Goal: Information Seeking & Learning: Check status

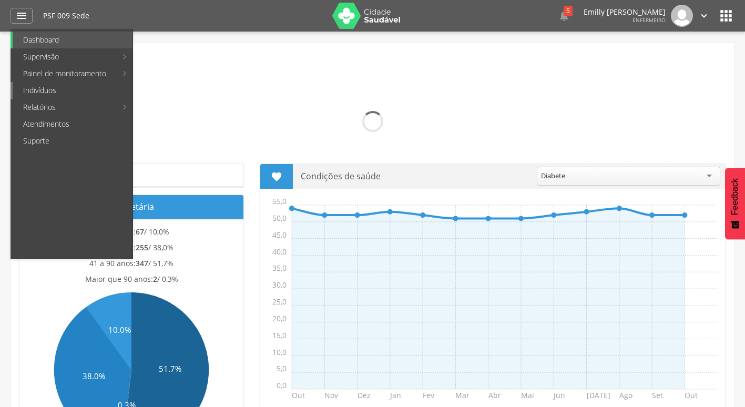
click at [66, 94] on link "Indivíduos" at bounding box center [73, 90] width 120 height 17
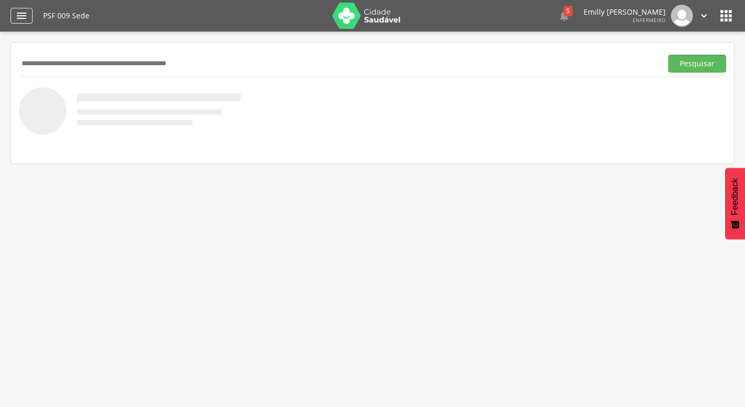
click at [28, 18] on div "" at bounding box center [22, 16] width 22 height 16
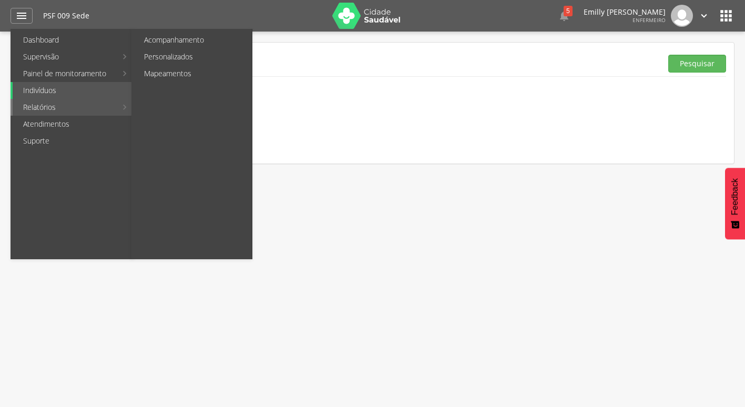
click at [48, 109] on link "Relatórios" at bounding box center [65, 107] width 104 height 17
click at [123, 107] on li "Relatórios Acompanhamento Personalizados Mapeamentos" at bounding box center [72, 107] width 122 height 17
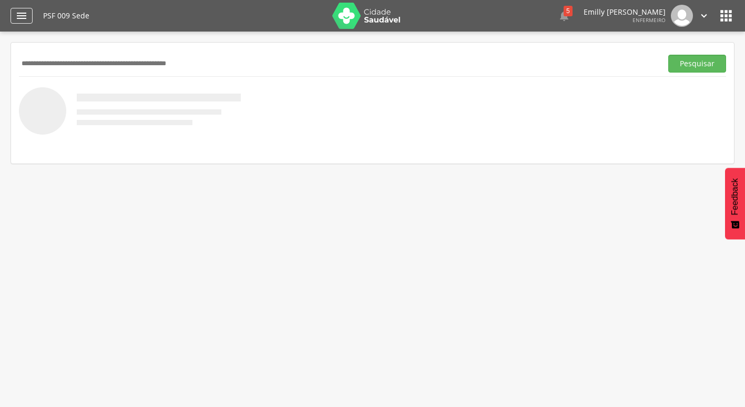
click at [25, 20] on icon "" at bounding box center [21, 15] width 13 height 13
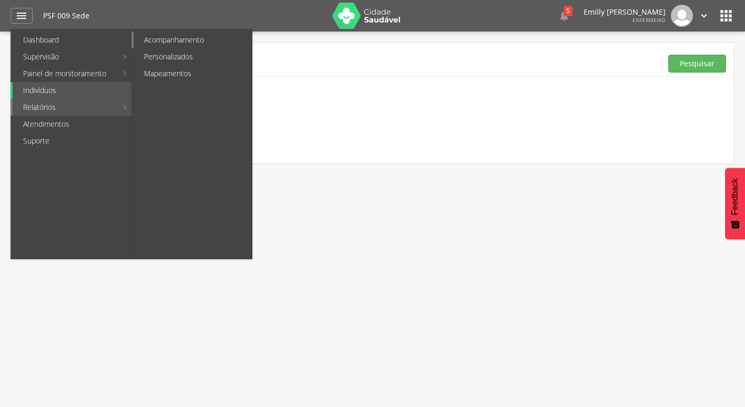
click at [208, 34] on link "Acompanhamento" at bounding box center [193, 40] width 118 height 17
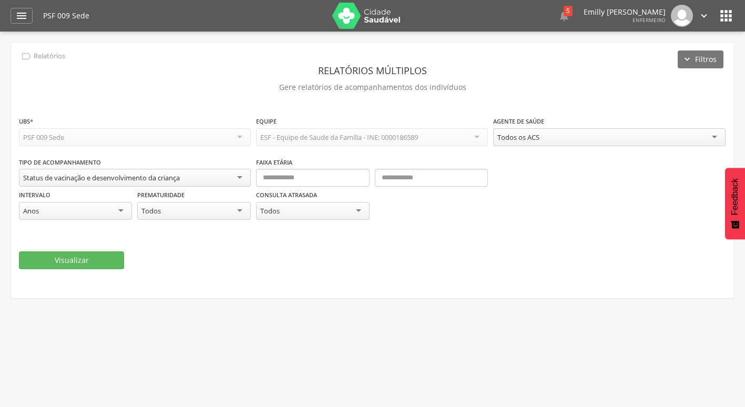
click at [302, 215] on div "Todos" at bounding box center [312, 211] width 113 height 18
click at [302, 215] on div "Todos" at bounding box center [312, 211] width 113 height 19
click at [421, 224] on div "Consulta atrasada ***** Todos Todos Sim Não" at bounding box center [372, 210] width 232 height 42
click at [172, 215] on div "Todos" at bounding box center [193, 211] width 113 height 18
click at [382, 285] on div "**********" at bounding box center [372, 203] width 707 height 175
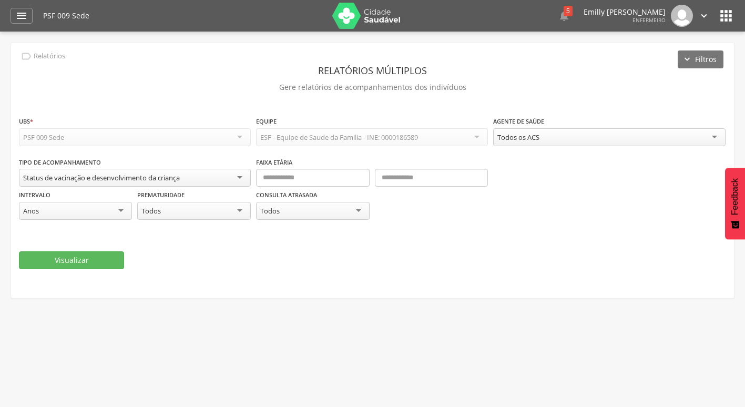
click at [104, 181] on div "Status de vacinação e desenvolvimento da criança" at bounding box center [101, 177] width 157 height 9
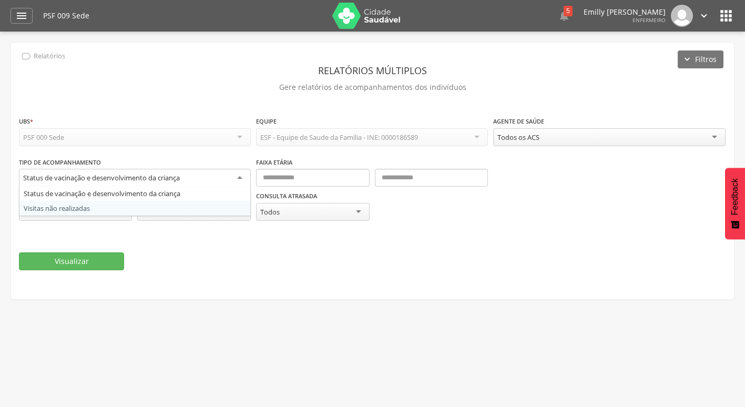
click at [247, 257] on div "Visualizar" at bounding box center [372, 261] width 707 height 18
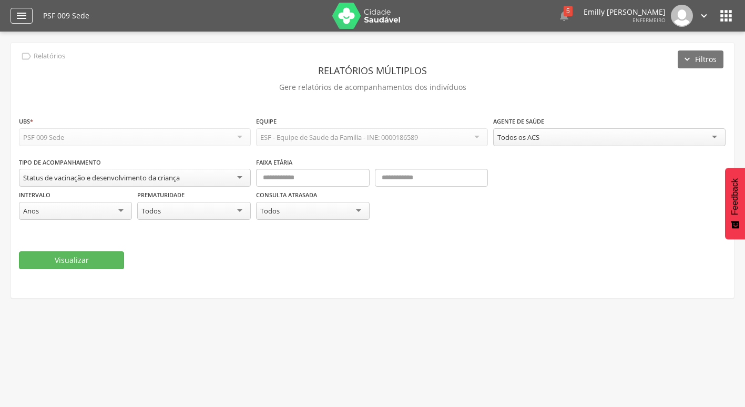
click at [17, 19] on icon "" at bounding box center [21, 15] width 13 height 13
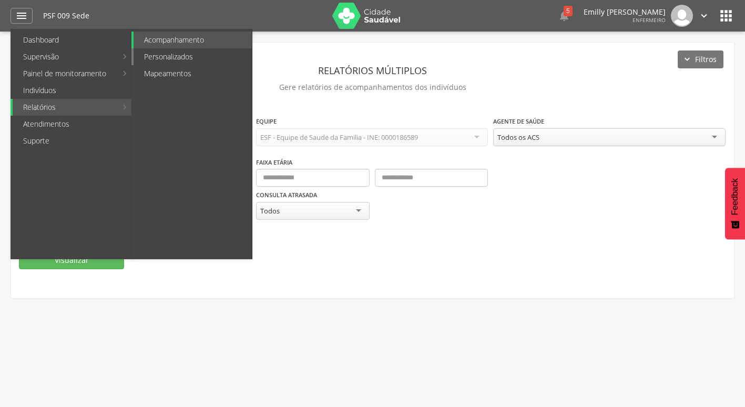
click at [184, 52] on link "Personalizados" at bounding box center [193, 56] width 118 height 17
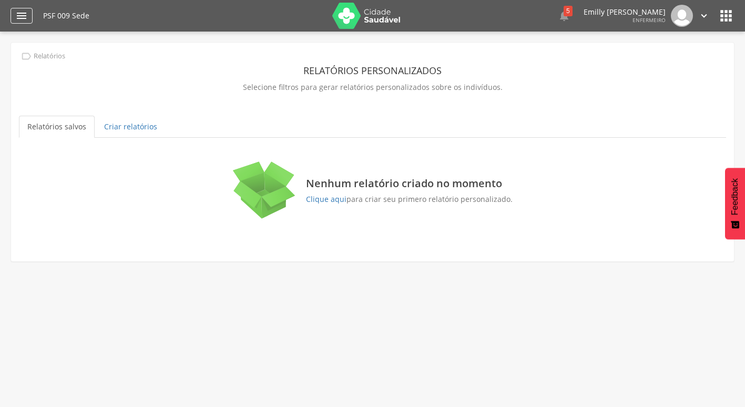
click at [25, 23] on div "" at bounding box center [22, 16] width 22 height 16
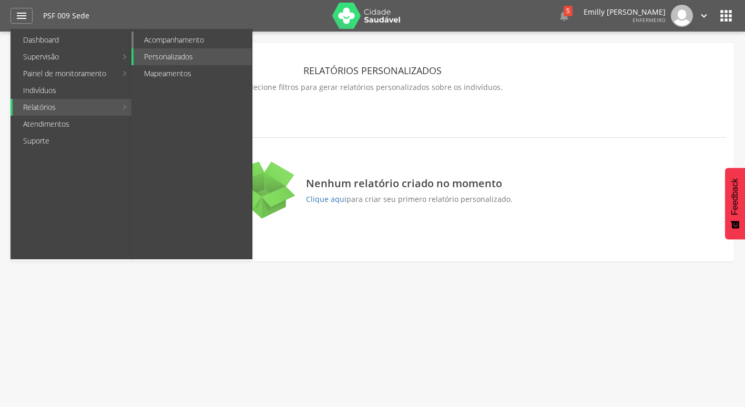
click at [172, 42] on link "Acompanhamento" at bounding box center [193, 40] width 118 height 17
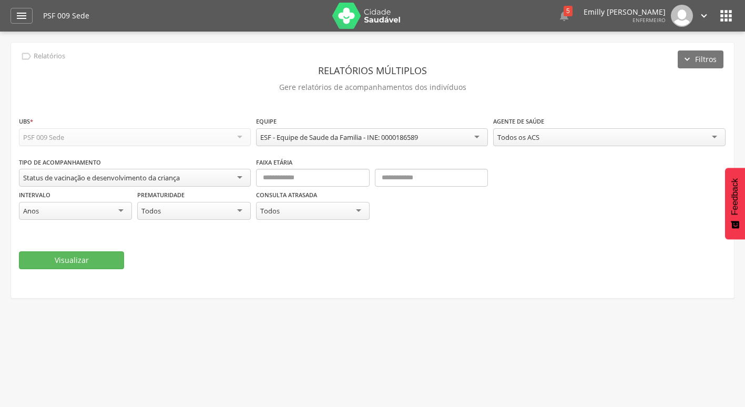
click at [65, 208] on div "Anos" at bounding box center [75, 211] width 113 height 18
click at [189, 214] on div "Todos" at bounding box center [193, 211] width 113 height 18
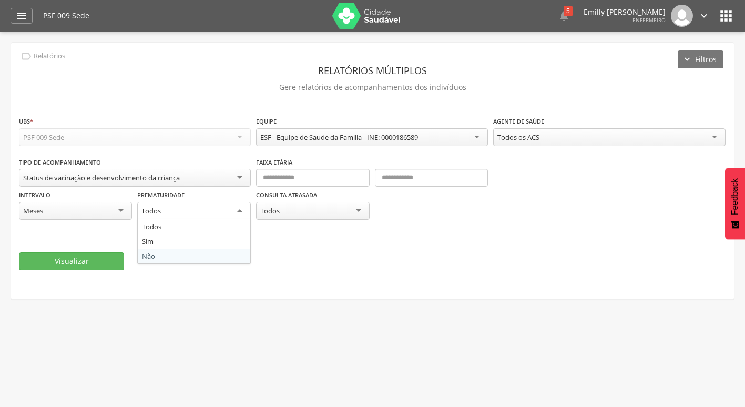
click at [264, 274] on div "**********" at bounding box center [372, 204] width 707 height 176
click at [286, 212] on div "Todos" at bounding box center [312, 211] width 113 height 19
click at [423, 234] on fieldset "**********" at bounding box center [372, 193] width 707 height 155
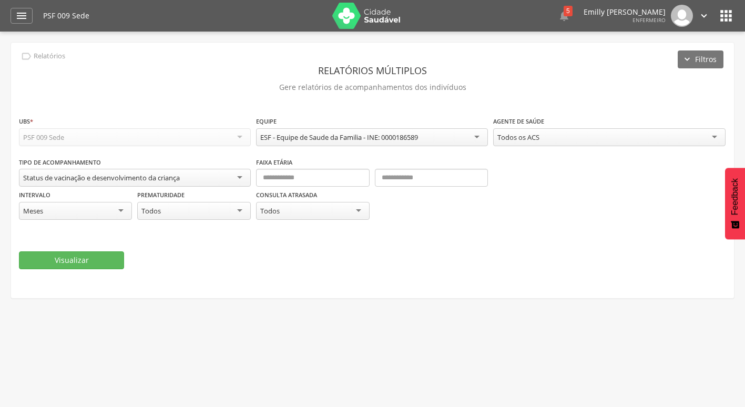
click at [168, 135] on div "PSF 009 Sede" at bounding box center [135, 137] width 232 height 18
click at [105, 266] on button "Visualizar" at bounding box center [71, 260] width 105 height 18
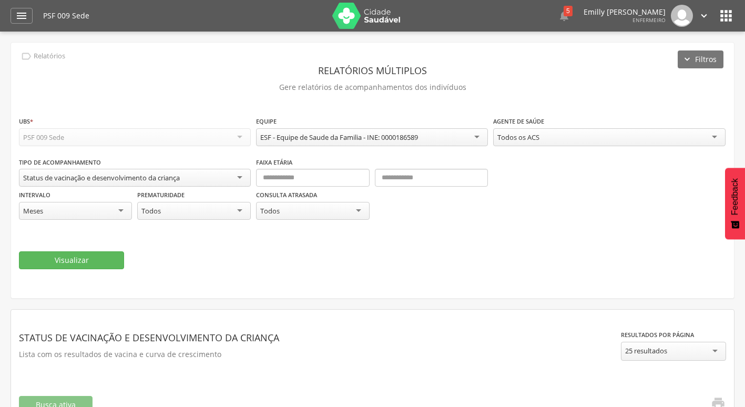
click at [372, 17] on img at bounding box center [366, 16] width 68 height 26
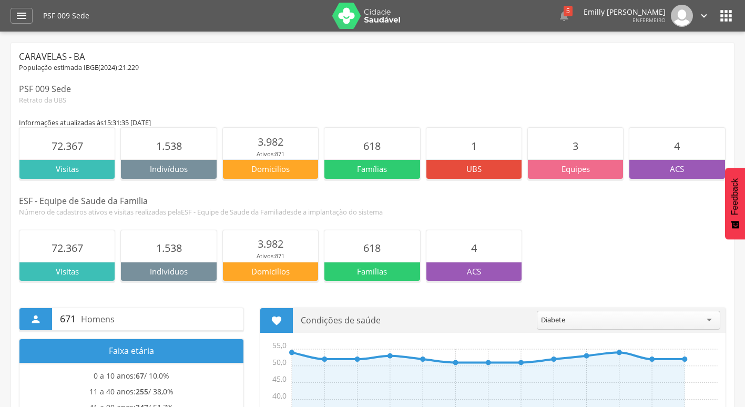
click at [703, 15] on icon "" at bounding box center [704, 16] width 12 height 12
click at [656, 61] on link "Sair" at bounding box center [667, 60] width 83 height 13
